Goal: Task Accomplishment & Management: Use online tool/utility

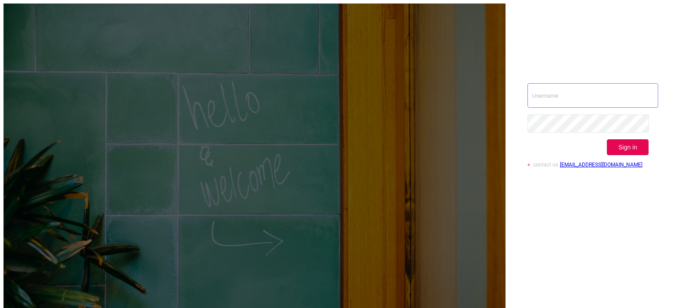
click at [554, 83] on input "text" at bounding box center [592, 95] width 131 height 25
paste input "tosh@buzzoola.com"
type input "tosh@buzzoola.com"
click at [627, 140] on button "Sign in" at bounding box center [628, 148] width 42 height 16
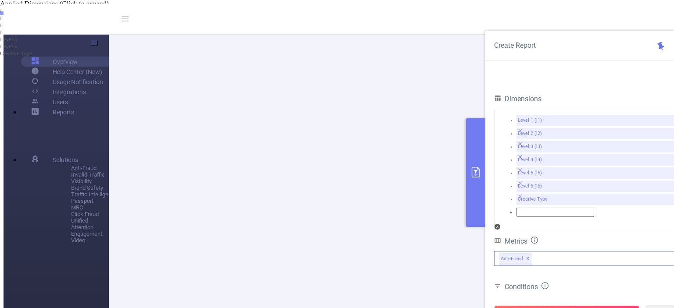
click at [526, 254] on span "✕" at bounding box center [528, 259] width 4 height 11
click at [526, 251] on div at bounding box center [588, 251] width 189 height 1
click at [577, 281] on div "Conditions" at bounding box center [588, 288] width 189 height 14
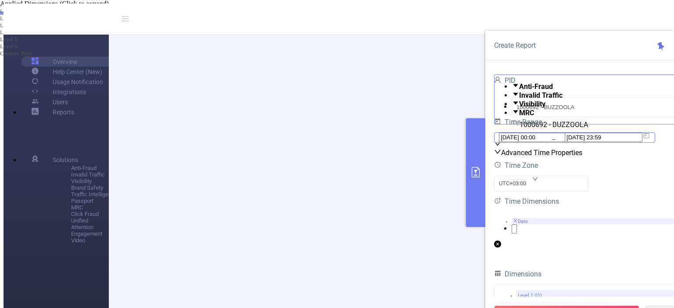
click at [529, 142] on input "[DATE] 00:00" at bounding box center [538, 137] width 78 height 9
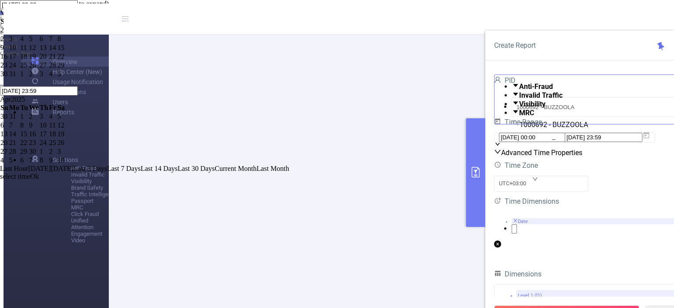
click at [74, 165] on span "[DATE]" at bounding box center [62, 168] width 23 height 7
type input "[DATE] 00:00"
type input "[DATE] 23:59"
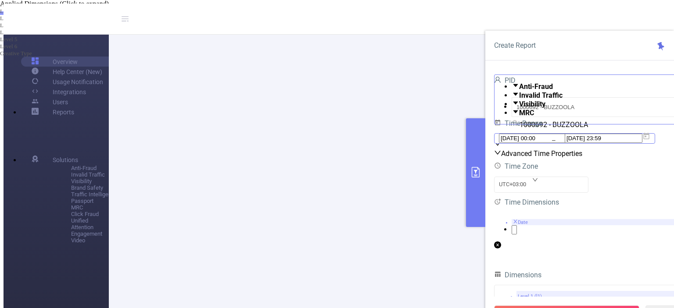
click at [542, 143] on input "[DATE] 00:00" at bounding box center [538, 138] width 78 height 9
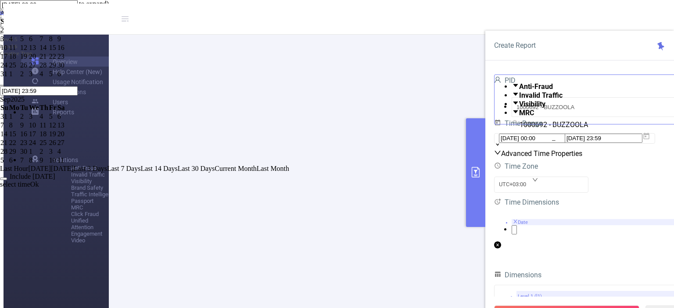
click at [19, 52] on div "11" at bounding box center [14, 48] width 10 height 8
click at [39, 52] on div "13" at bounding box center [34, 48] width 10 height 8
type input "[DATE] 00:00"
click at [505, 175] on div "Last Hour [DATE] [DATE] Last 3 Days Last 7 Days Last 14 Days Last 30 Days Curre…" at bounding box center [337, 177] width 674 height 24
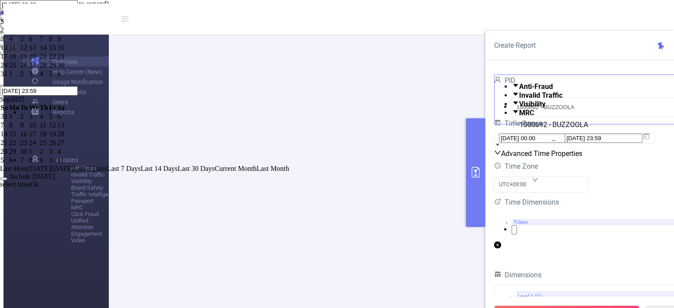
click at [39, 181] on link "Ok" at bounding box center [34, 184] width 9 height 7
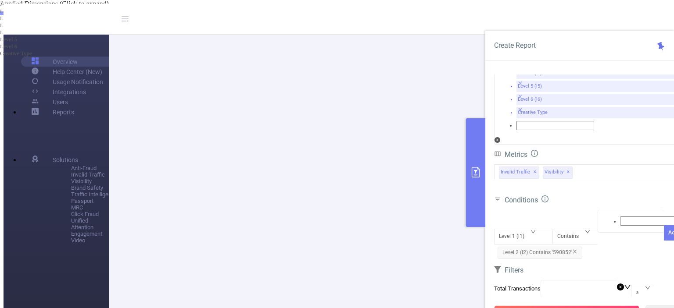
click at [547, 247] on span "Level 2 (l2) Contains '590852'" at bounding box center [539, 253] width 85 height 12
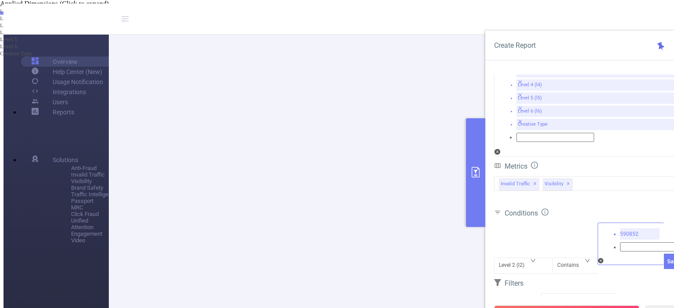
click at [621, 243] on icon "icon: close" at bounding box center [623, 245] width 4 height 4
click at [610, 229] on div at bounding box center [630, 234] width 57 height 11
paste input "583324"
type input "583324"
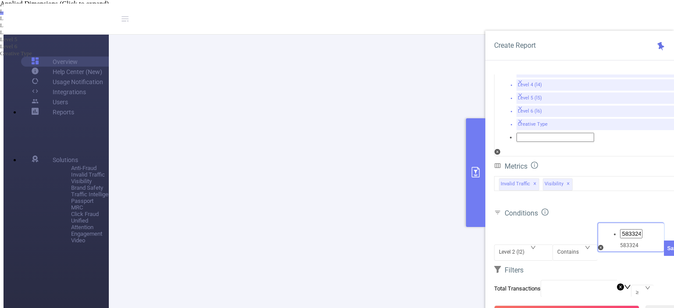
click at [616, 12] on li "583324" at bounding box center [346, 8] width 656 height 7
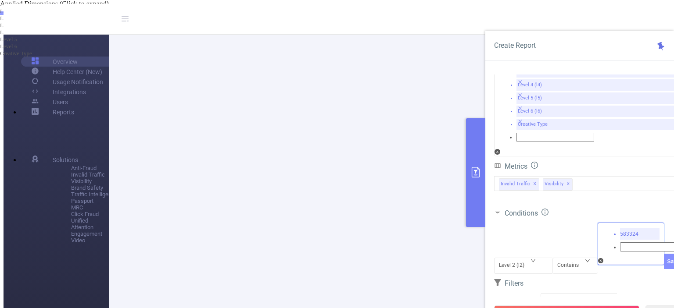
click at [664, 254] on button "Save" at bounding box center [673, 261] width 19 height 15
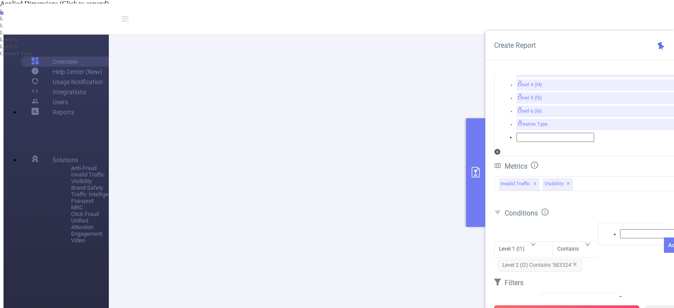
click at [562, 306] on button "Run Report" at bounding box center [566, 314] width 145 height 16
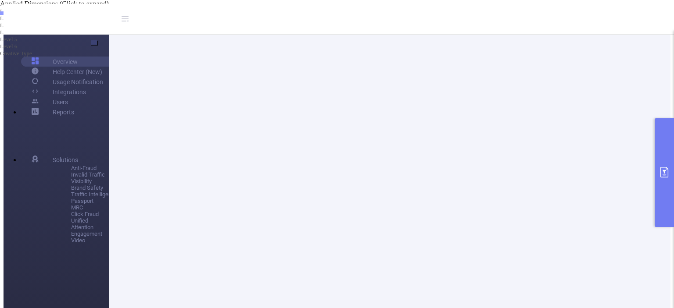
scroll to position [88, 0]
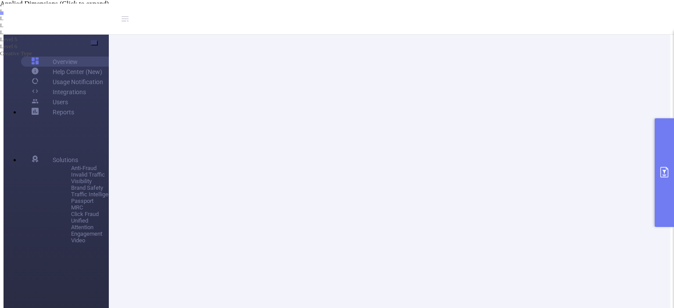
click at [673, 161] on button "primary" at bounding box center [664, 172] width 19 height 109
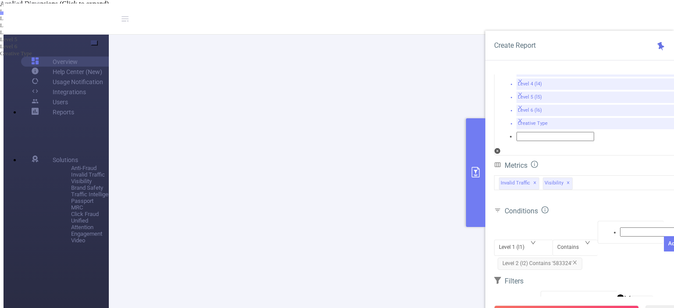
click at [553, 258] on span "Level 2 (l2) Contains '583324'" at bounding box center [539, 264] width 85 height 12
drag, startPoint x: 555, startPoint y: 215, endPoint x: 560, endPoint y: 211, distance: 6.6
click at [557, 258] on span "Level 2 (l2) Contains '583324'" at bounding box center [539, 264] width 85 height 12
click at [560, 258] on span "Level 2 (l2) Contains '583324'" at bounding box center [539, 264] width 85 height 12
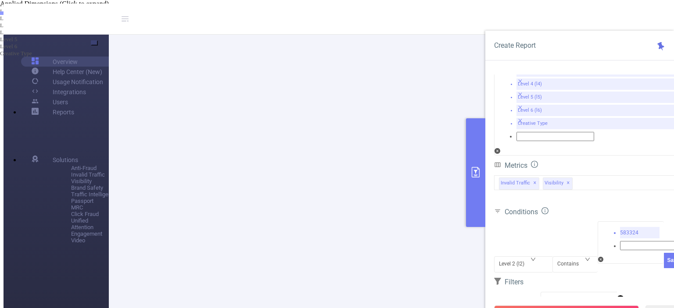
click at [620, 241] on icon "icon: close" at bounding box center [622, 243] width 5 height 5
click at [614, 227] on div at bounding box center [630, 232] width 57 height 11
paste input "590852"
type input "590852"
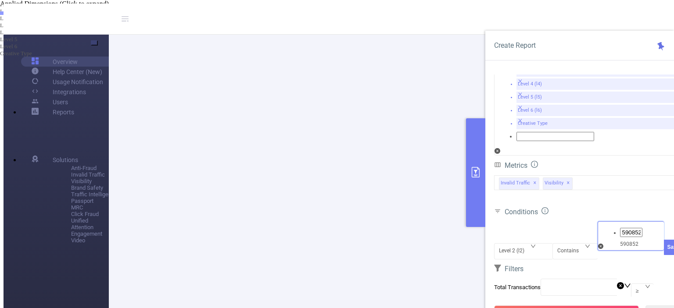
click at [608, 12] on li "590852" at bounding box center [346, 8] width 656 height 7
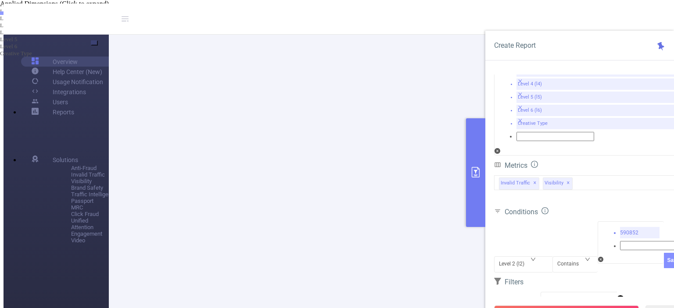
click at [664, 253] on button "Save" at bounding box center [673, 260] width 19 height 15
click at [590, 306] on button "Run Report" at bounding box center [566, 314] width 145 height 16
